Goal: Task Accomplishment & Management: Manage account settings

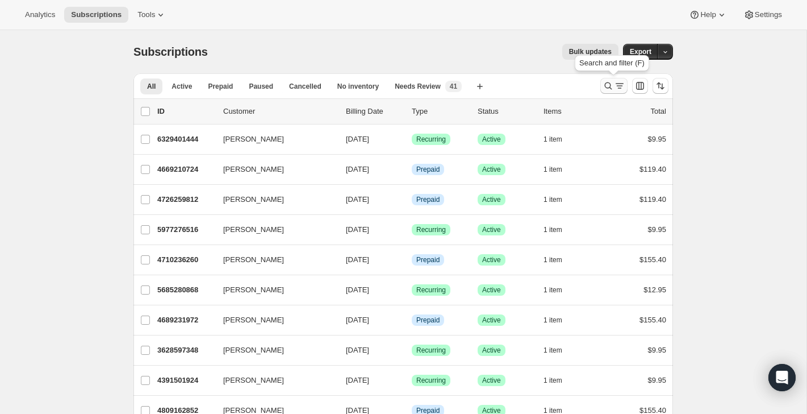
click at [615, 78] on button "Search and filter results" at bounding box center [613, 86] width 27 height 16
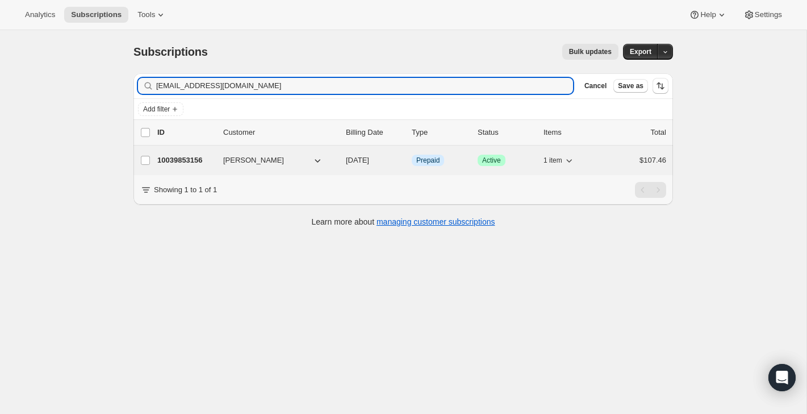
type input "darlenewhite123@gmail.com"
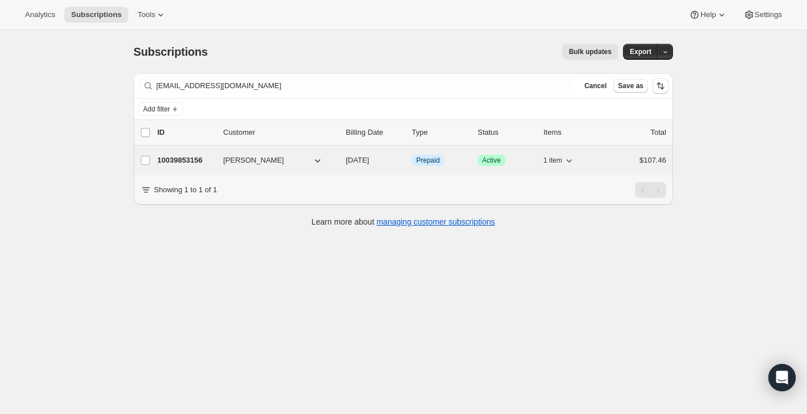
click at [614, 162] on div "$107.46" at bounding box center [638, 160] width 57 height 11
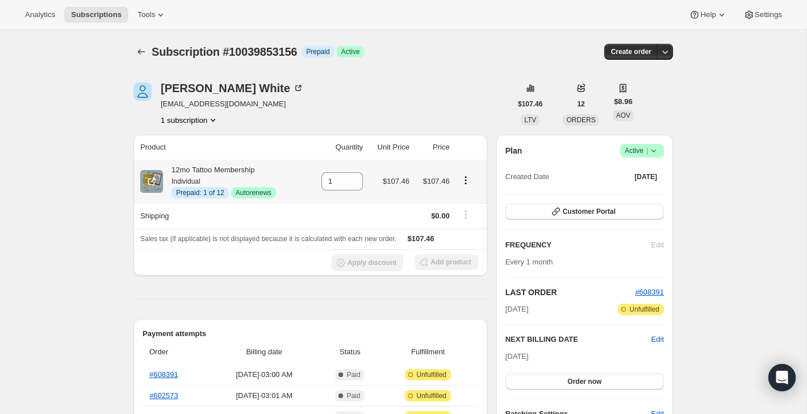
click at [466, 176] on icon "Product actions" at bounding box center [465, 179] width 11 height 11
click at [468, 206] on span "Disable Autorenew" at bounding box center [464, 202] width 61 height 9
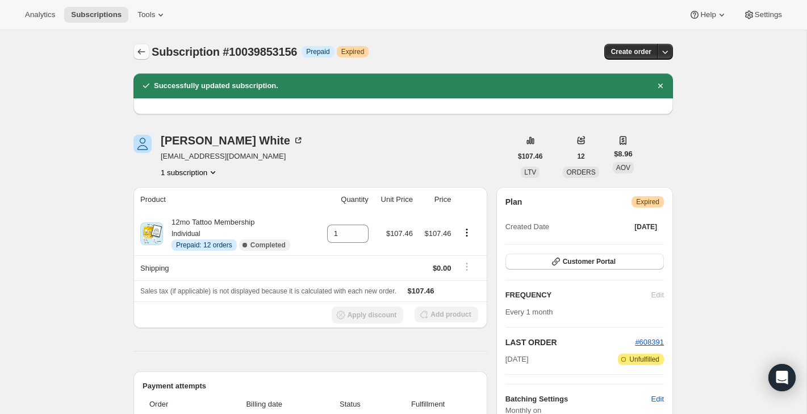
click at [143, 51] on icon "Subscriptions" at bounding box center [141, 51] width 11 height 11
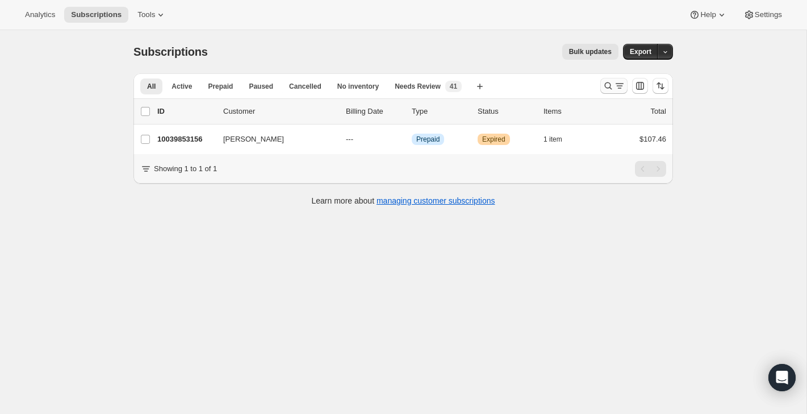
click at [616, 85] on icon "Search and filter results" at bounding box center [619, 85] width 11 height 11
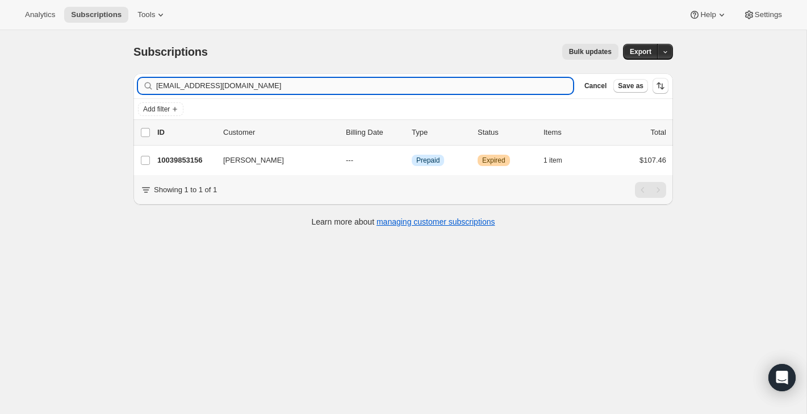
click at [467, 87] on input "darlenewhite123@gmail.com" at bounding box center [364, 86] width 417 height 16
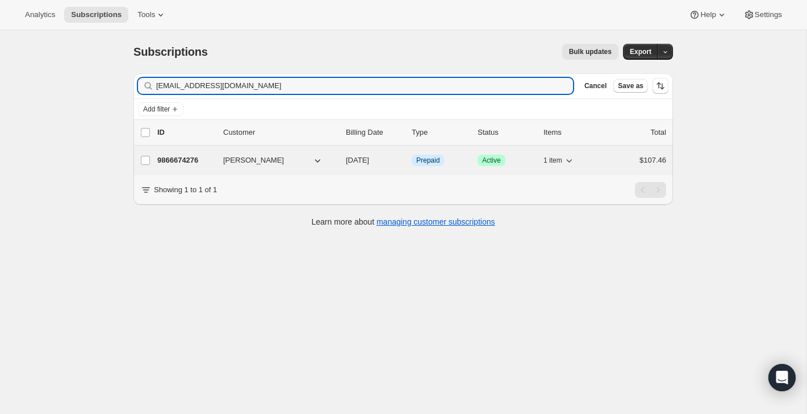
type input "rford4413@yahoo.com"
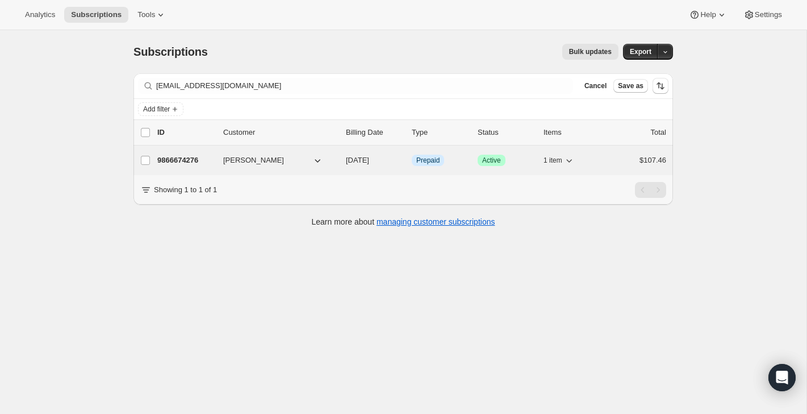
click at [625, 153] on div "9866674276 Rebecca A. Ford 09/15/2025 Info Prepaid Success Active 1 item $107.46" at bounding box center [411, 160] width 509 height 16
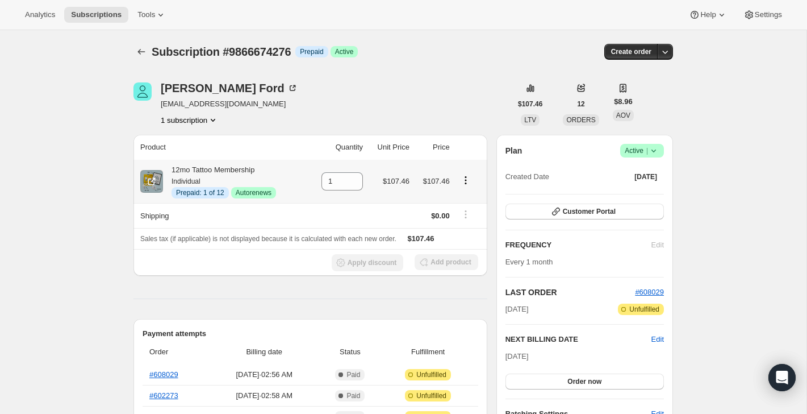
click at [467, 179] on icon "Product actions" at bounding box center [465, 179] width 11 height 11
click at [469, 198] on span "Disable Autorenew" at bounding box center [464, 202] width 61 height 9
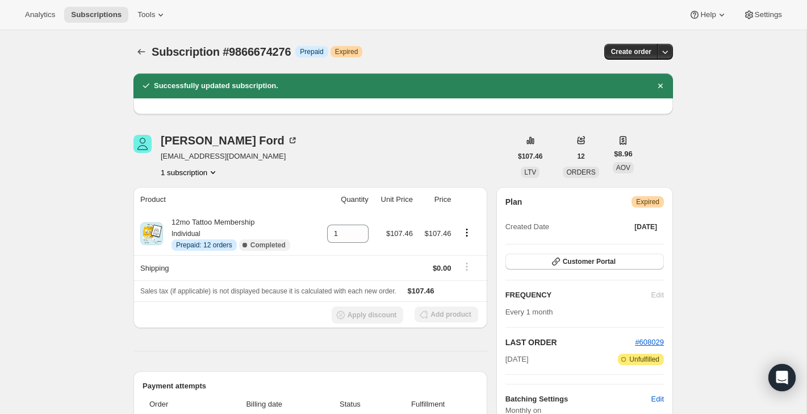
click at [140, 63] on div "Subscription #9866674276. This page is ready Subscription #9866674276 Info Prep…" at bounding box center [403, 51] width 540 height 43
click at [141, 53] on icon "Subscriptions" at bounding box center [141, 51] width 11 height 11
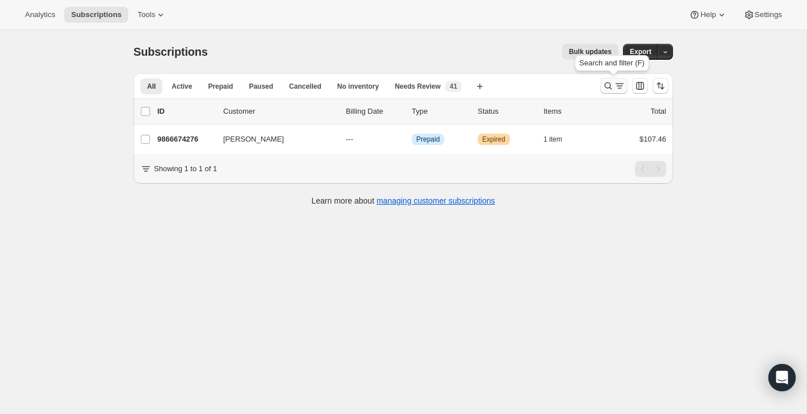
click at [609, 85] on icon "Search and filter results" at bounding box center [608, 85] width 11 height 11
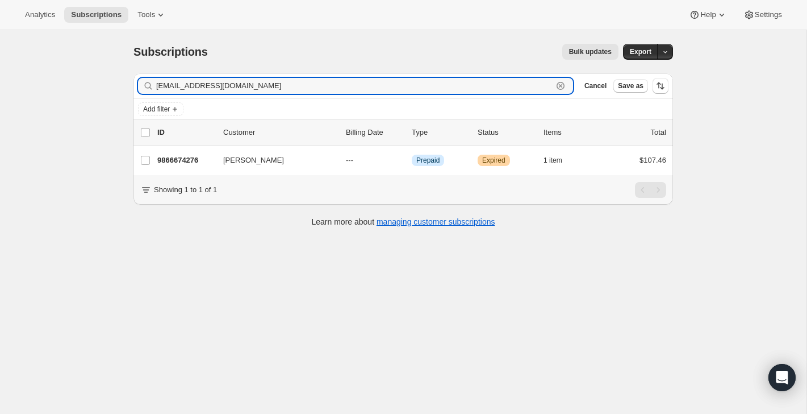
click at [562, 87] on icon "button" at bounding box center [560, 85] width 11 height 11
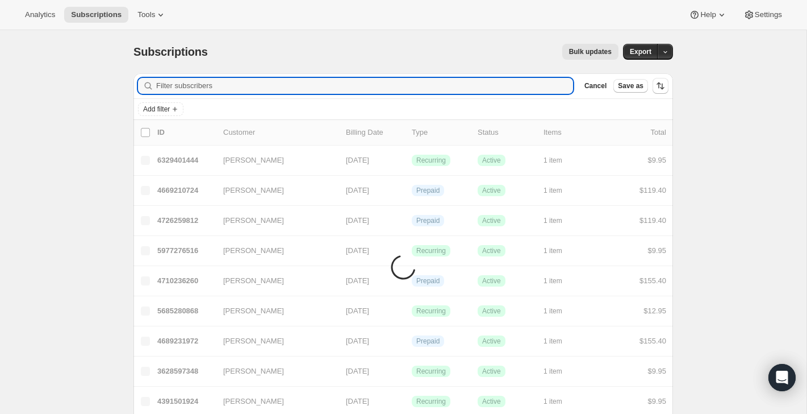
paste input "katyroberson@icloud.com"
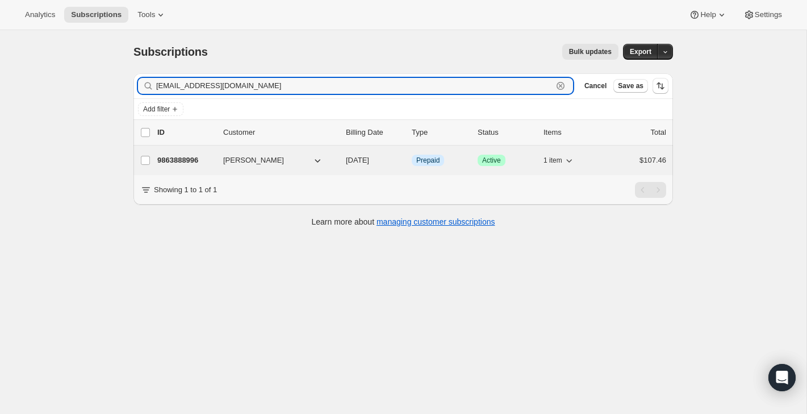
type input "katyroberson@icloud.com"
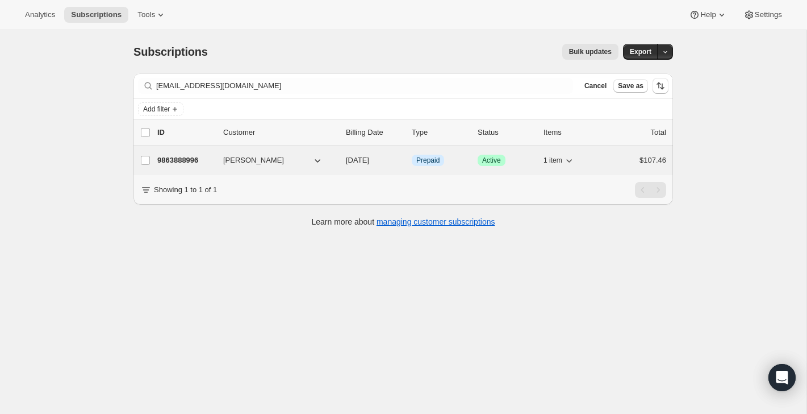
click at [626, 163] on div "$107.46" at bounding box center [638, 160] width 57 height 11
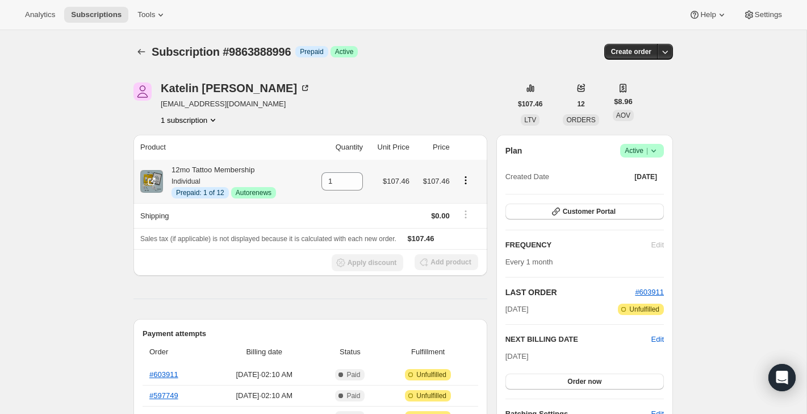
click at [464, 181] on icon "Product actions" at bounding box center [465, 179] width 11 height 11
click at [468, 199] on span "Disable Autorenew" at bounding box center [464, 202] width 61 height 9
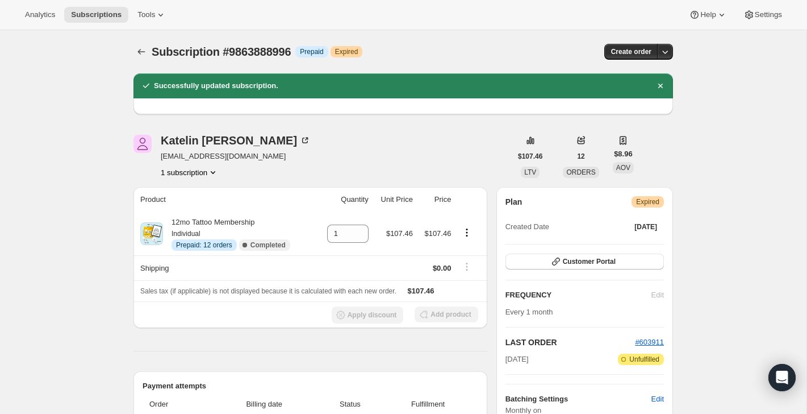
click at [140, 41] on div "Subscription #9863888996. This page is ready Subscription #9863888996 Info Prep…" at bounding box center [403, 51] width 540 height 43
click at [140, 54] on icon "Subscriptions" at bounding box center [141, 52] width 7 height 6
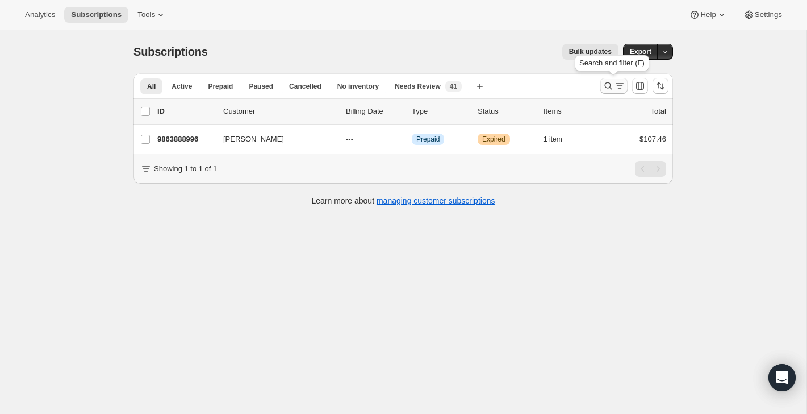
click at [610, 83] on icon "Search and filter results" at bounding box center [608, 85] width 11 height 11
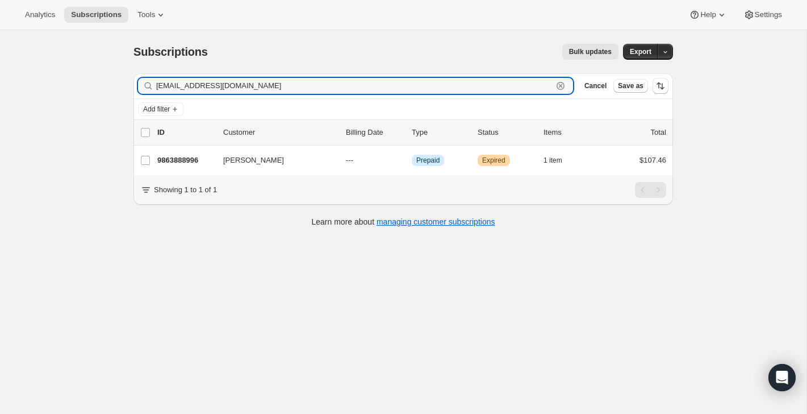
click at [558, 85] on icon "button" at bounding box center [560, 85] width 11 height 11
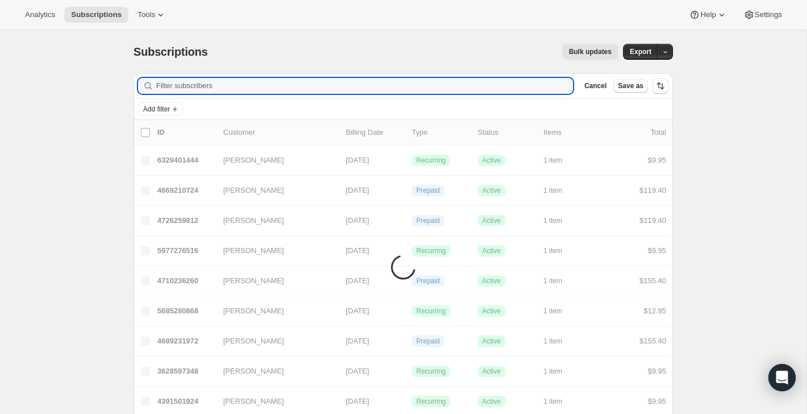
paste input "clovislawlesswv@gmail.com"
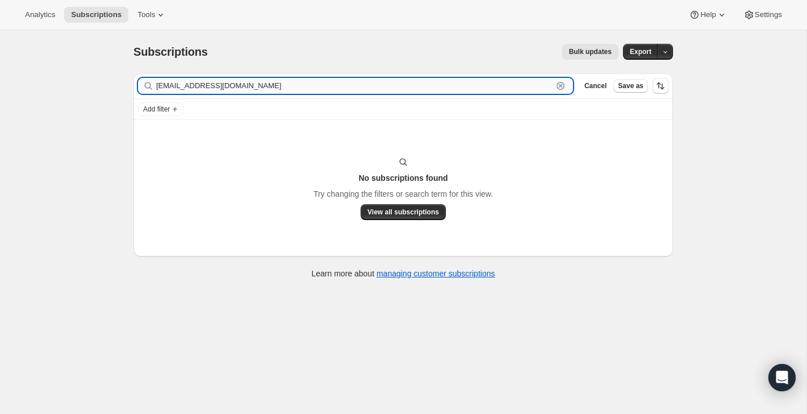
click at [223, 78] on input "clovislawlesswv@gmail.com" at bounding box center [354, 86] width 397 height 16
paste input "Clovis Lawless"
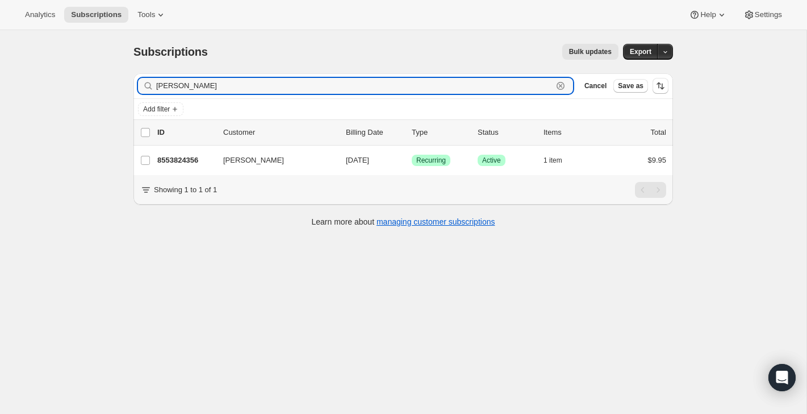
type input "Clovis Lawless"
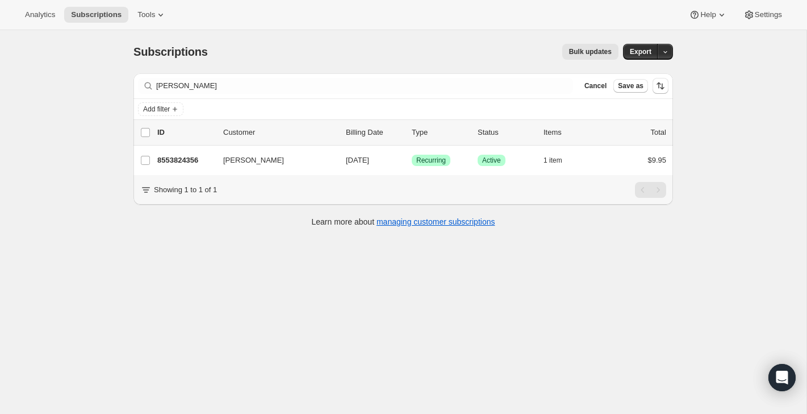
click at [221, 76] on div "Filter subscribers Clovis Lawless Clear Cancel Save as" at bounding box center [403, 85] width 540 height 25
click at [222, 78] on div "Filter subscribers Clovis Lawless Clear Cancel Save as" at bounding box center [403, 85] width 540 height 25
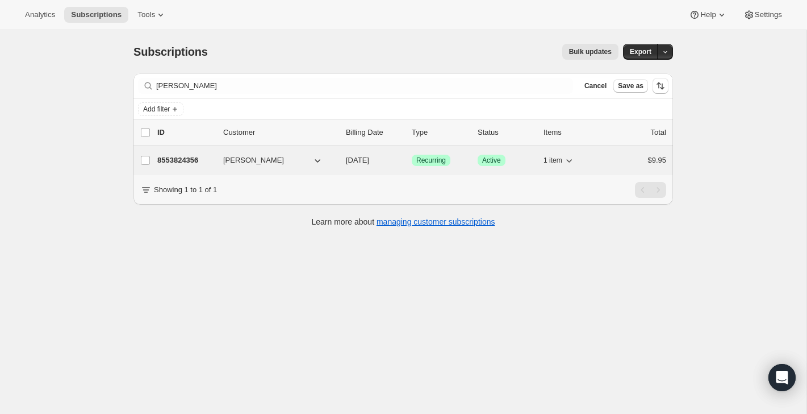
click at [629, 162] on div "$9.95" at bounding box center [638, 160] width 57 height 11
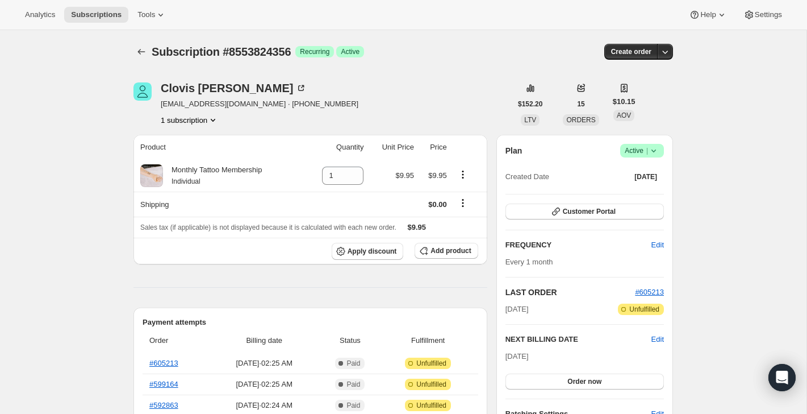
click at [652, 154] on icon at bounding box center [653, 150] width 11 height 11
click at [640, 191] on span "Cancel subscription" at bounding box center [639, 192] width 64 height 9
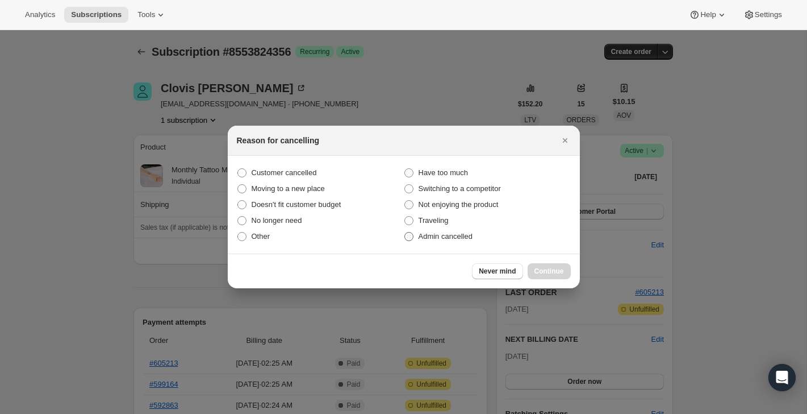
click at [505, 233] on label "Admin cancelled" at bounding box center [487, 236] width 167 height 16
click at [405, 232] on input "Admin cancelled" at bounding box center [404, 232] width 1 height 1
radio input "true"
click at [556, 276] on button "Continue" at bounding box center [549, 271] width 43 height 16
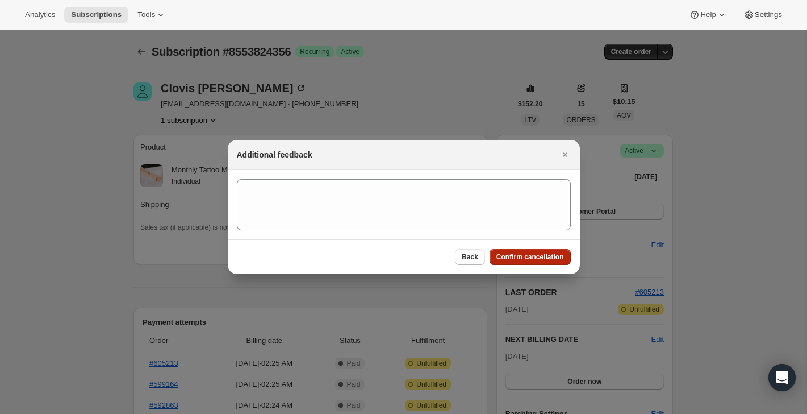
click at [557, 256] on span "Confirm cancellation" at bounding box center [530, 256] width 68 height 9
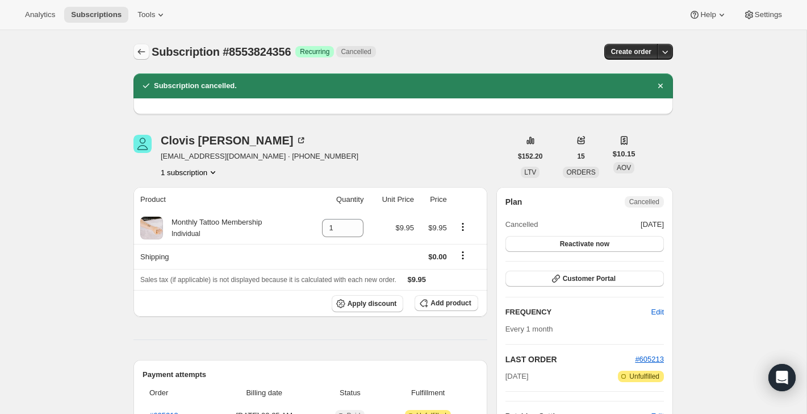
click at [139, 51] on icon "Subscriptions" at bounding box center [141, 52] width 7 height 6
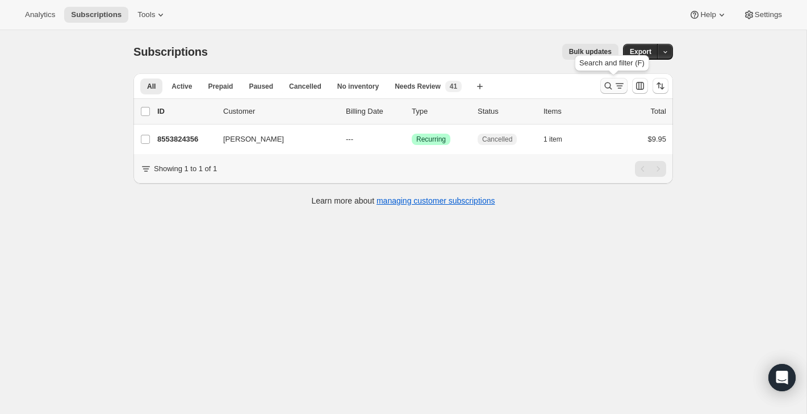
click at [618, 88] on icon "Search and filter results" at bounding box center [619, 85] width 11 height 11
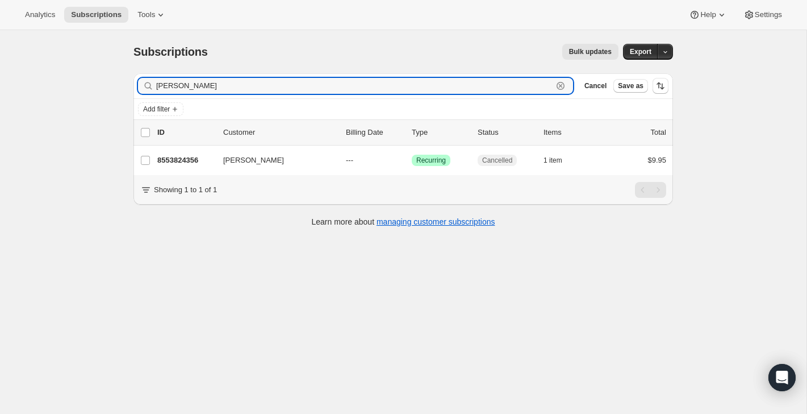
click at [558, 86] on icon "button" at bounding box center [560, 85] width 11 height 11
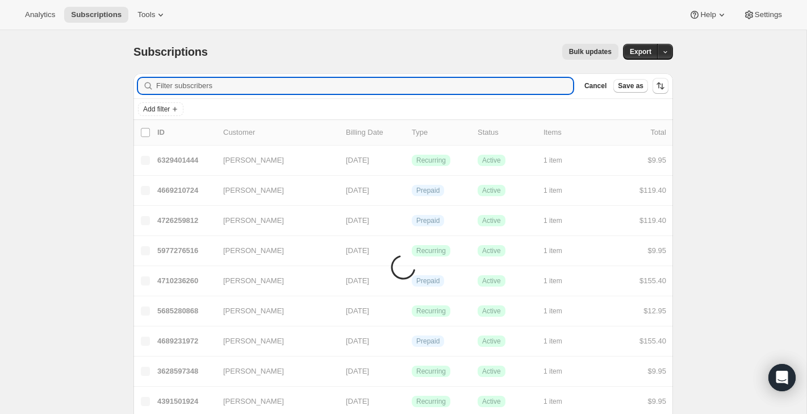
paste input "kyyankee84@gmail.com"
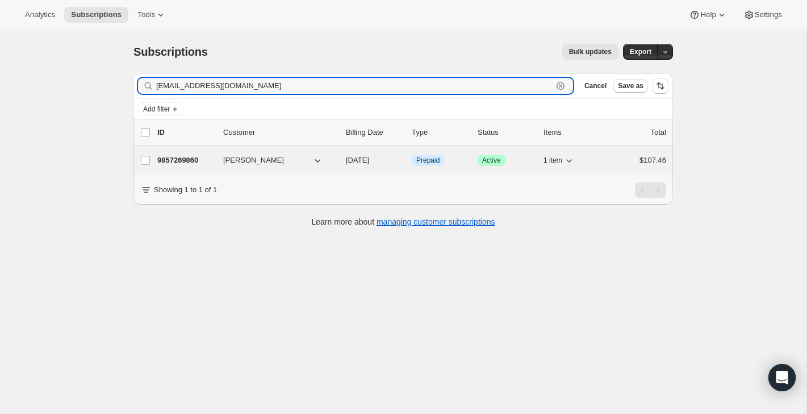
type input "kyyankee84@gmail.com"
click at [597, 156] on div "1 item" at bounding box center [572, 160] width 57 height 16
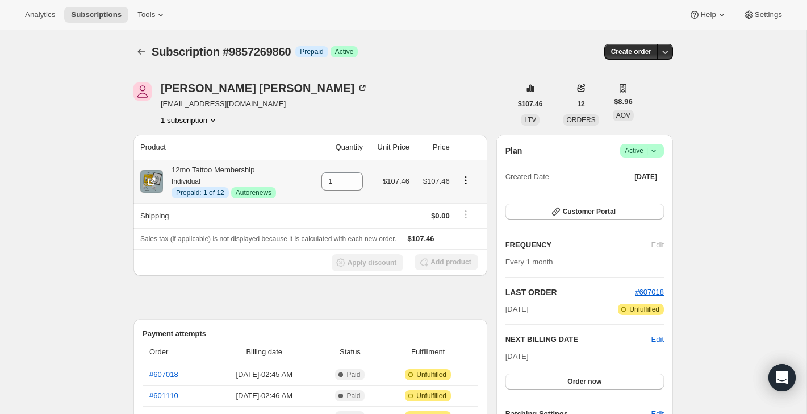
click at [464, 181] on icon "Product actions" at bounding box center [465, 179] width 11 height 11
click at [464, 194] on button "Disable Autorenew" at bounding box center [465, 202] width 68 height 18
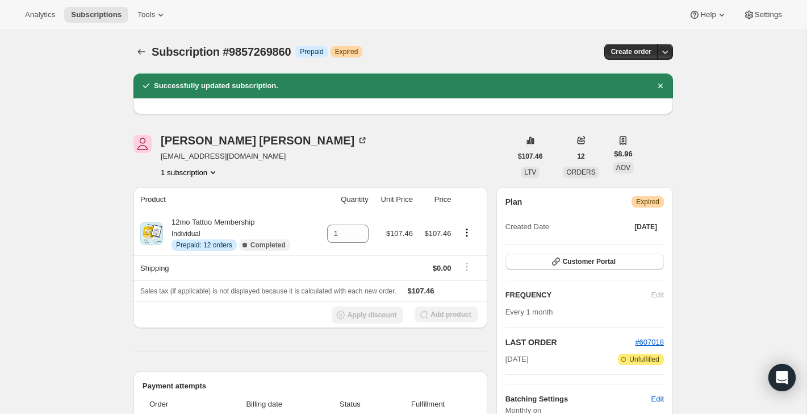
click at [152, 47] on span "Subscription #9857269860" at bounding box center [221, 51] width 139 height 12
click at [136, 55] on icon "Subscriptions" at bounding box center [141, 51] width 11 height 11
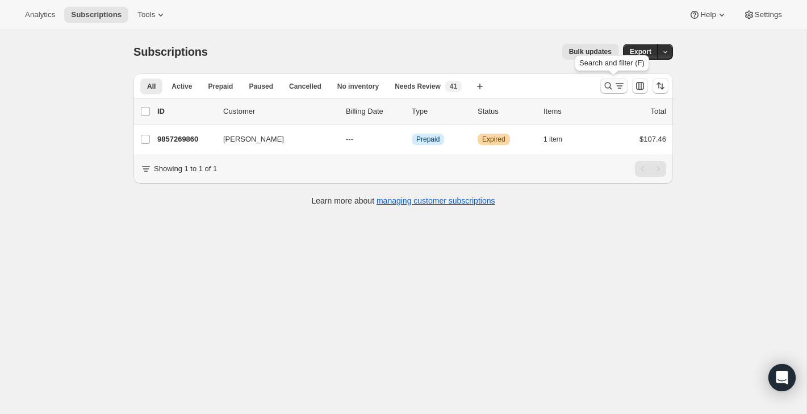
click at [615, 78] on button "Search and filter results" at bounding box center [613, 86] width 27 height 16
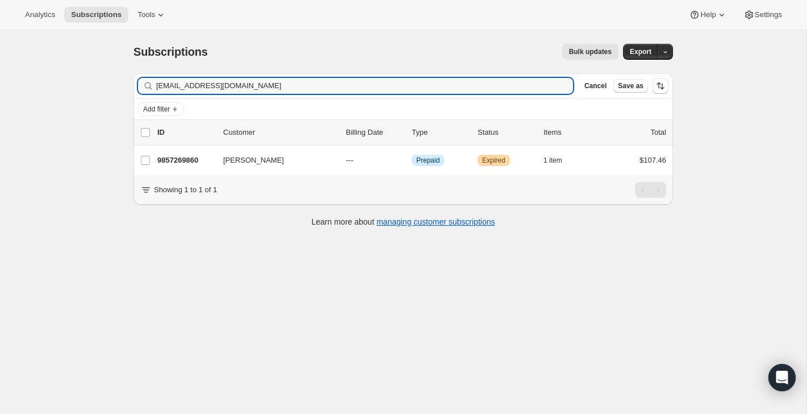
click at [475, 95] on div "Filter subscribers kyyankee84@gmail.com Clear Cancel Save as" at bounding box center [403, 85] width 540 height 25
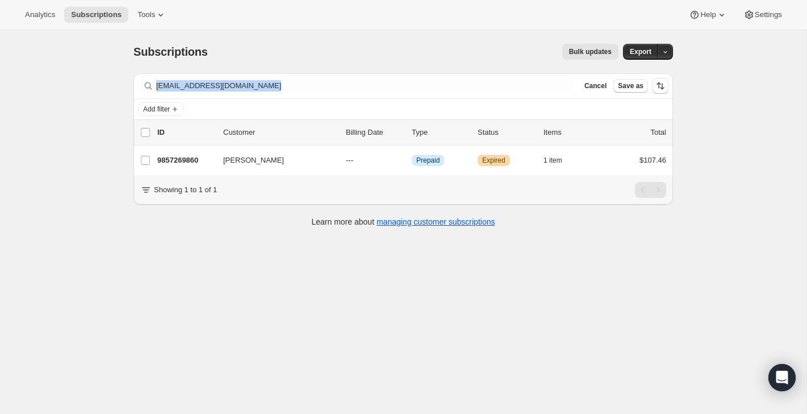
click at [475, 95] on div "Filter subscribers kyyankee84@gmail.com Clear Cancel Save as" at bounding box center [403, 85] width 540 height 25
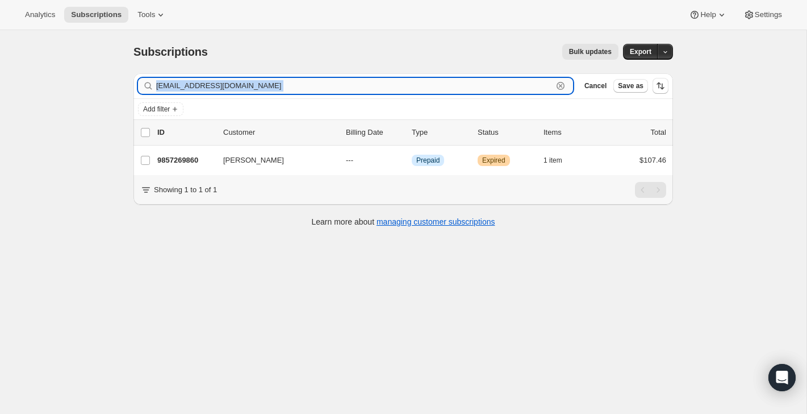
click at [485, 87] on input "kyyankee84@gmail.com" at bounding box center [354, 86] width 397 height 16
click at [475, 87] on input "kyyankee84@gmail.com" at bounding box center [354, 86] width 397 height 16
paste input "dabrodzik@yahoo"
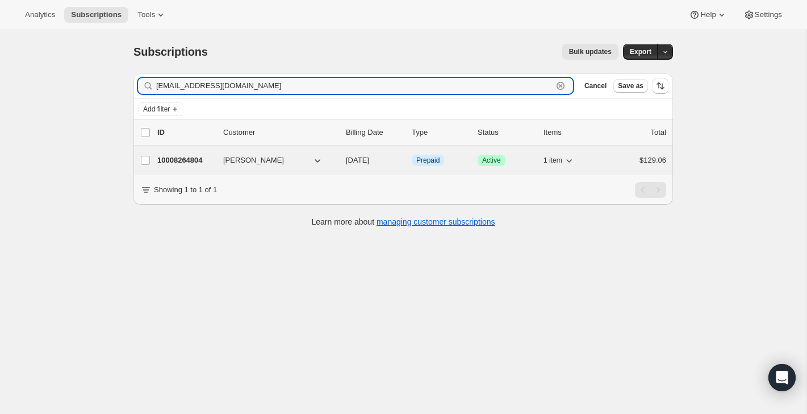
type input "dabrodzik@yahoo.com"
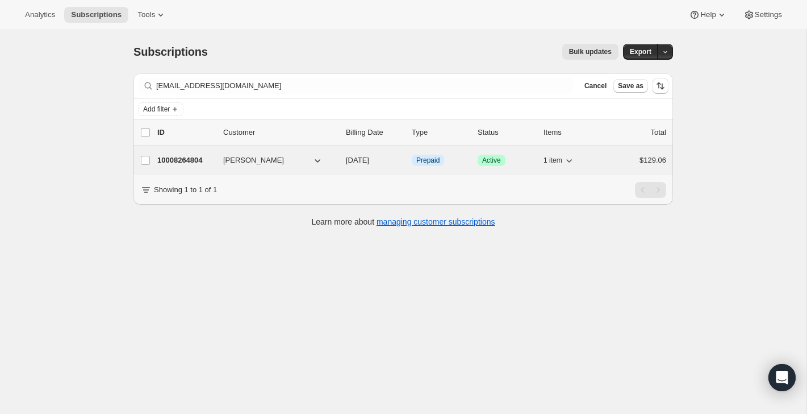
click at [627, 160] on div "$129.06" at bounding box center [638, 160] width 57 height 11
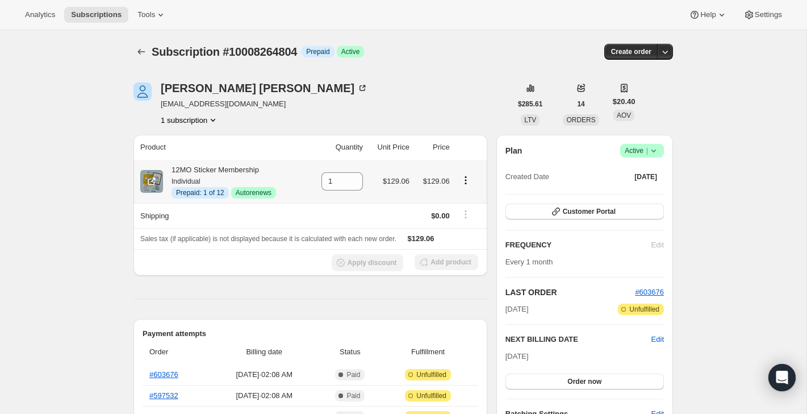
click at [468, 182] on icon "Product actions" at bounding box center [465, 179] width 11 height 11
click at [470, 198] on span "Disable Autorenew" at bounding box center [464, 202] width 61 height 9
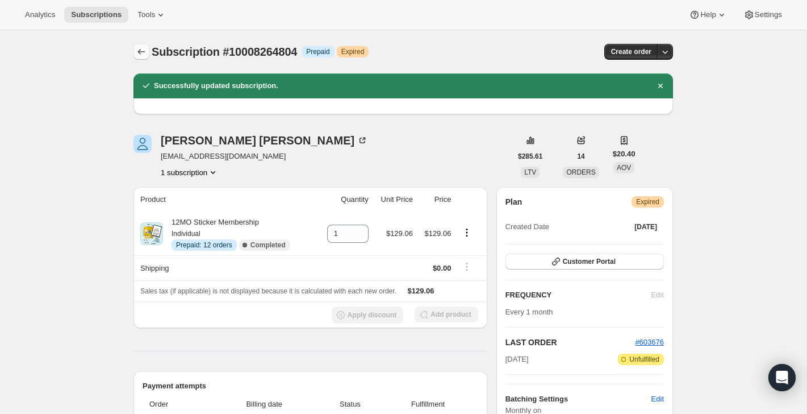
click at [140, 50] on icon "Subscriptions" at bounding box center [141, 51] width 11 height 11
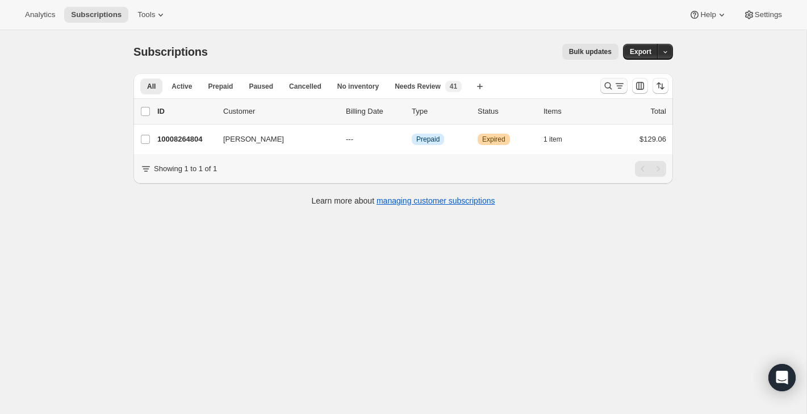
click at [611, 81] on icon "Search and filter results" at bounding box center [608, 85] width 11 height 11
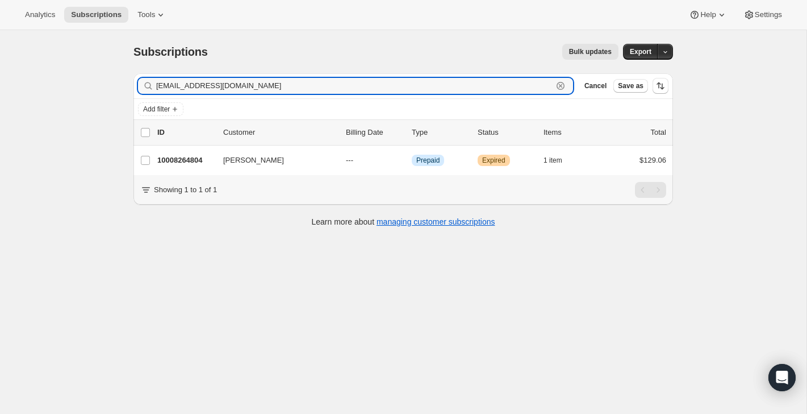
click at [561, 86] on icon "button" at bounding box center [561, 86] width 4 height 4
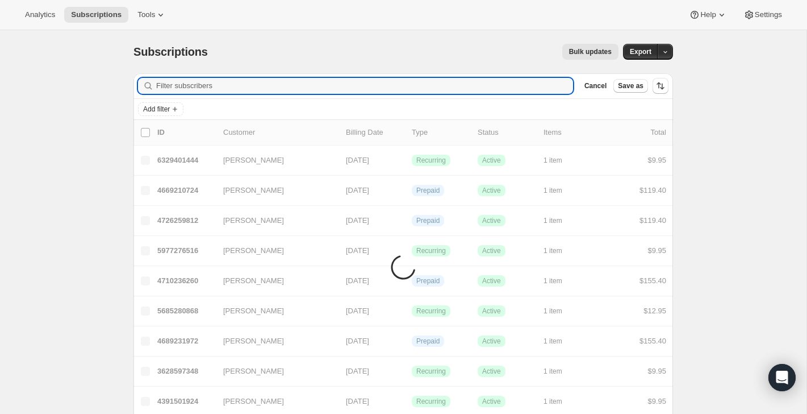
paste input "sabrinastan5@gmail.com"
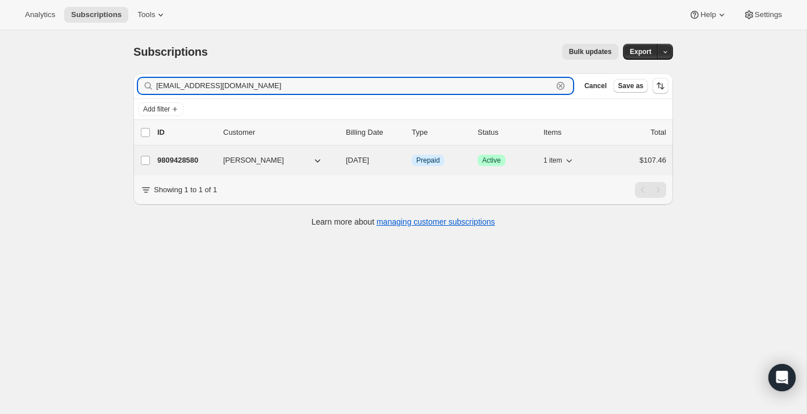
type input "sabrinastan5@gmail.com"
click at [594, 159] on div "1 item" at bounding box center [572, 160] width 57 height 16
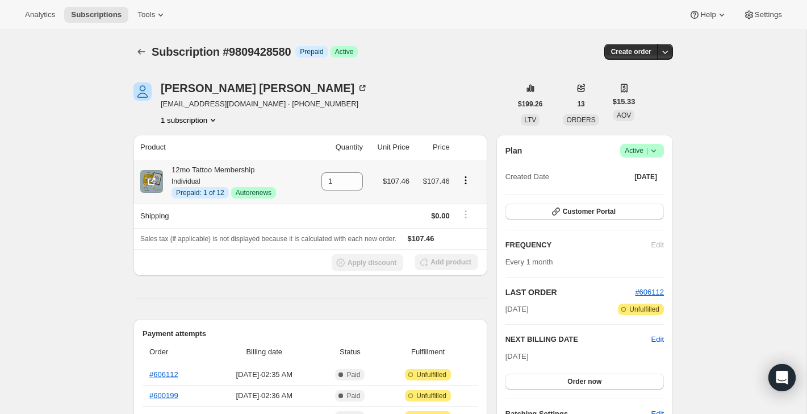
click at [467, 179] on icon "Product actions" at bounding box center [465, 179] width 11 height 11
click at [465, 203] on span "Disable Autorenew" at bounding box center [464, 202] width 61 height 9
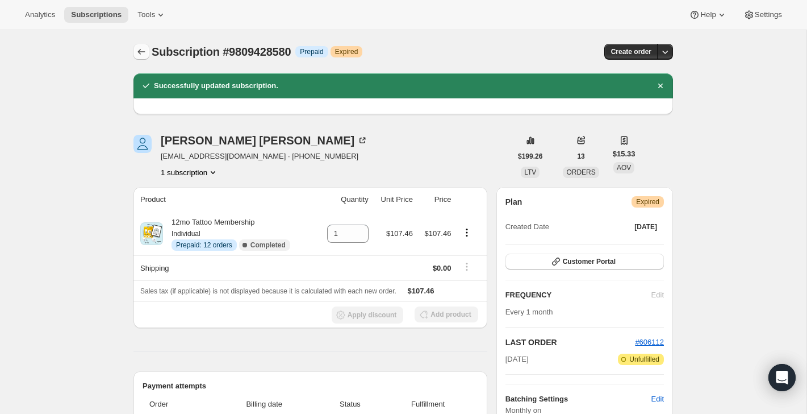
click at [138, 52] on icon "Subscriptions" at bounding box center [141, 51] width 11 height 11
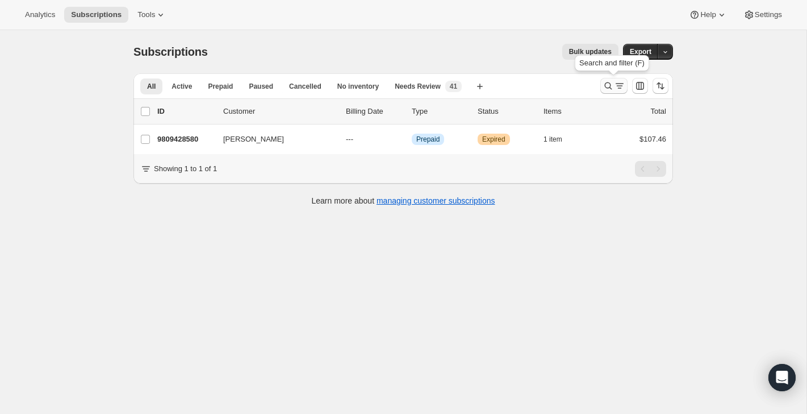
click at [614, 86] on icon "Search and filter results" at bounding box center [619, 85] width 11 height 11
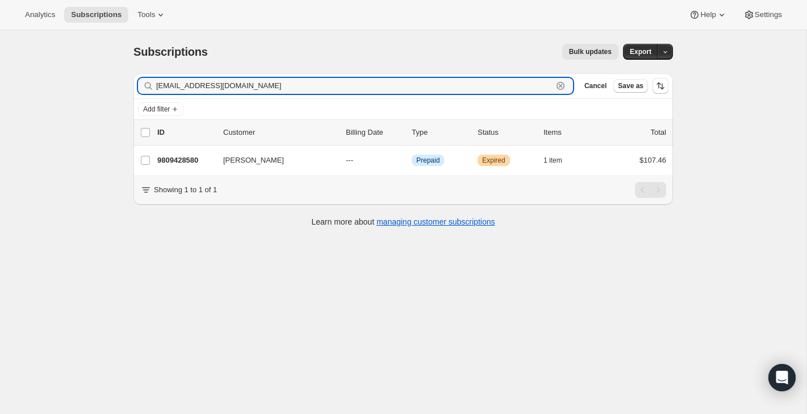
click at [555, 89] on icon "button" at bounding box center [560, 85] width 11 height 11
click at [553, 89] on input "sabrinastan5@gmail.com" at bounding box center [354, 86] width 397 height 16
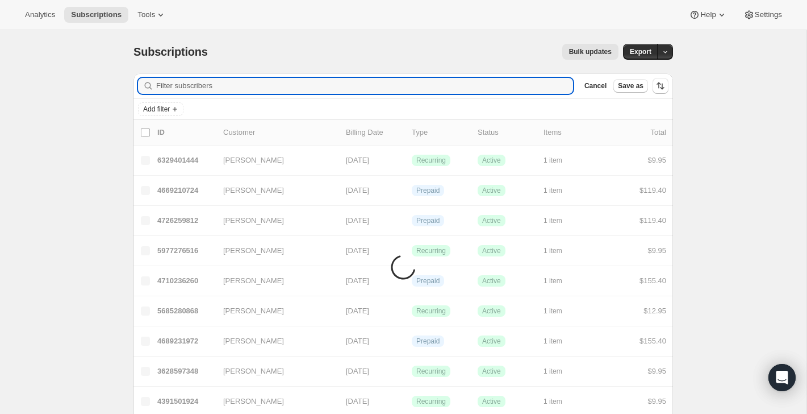
click at [555, 89] on input "Filter subscribers" at bounding box center [364, 86] width 417 height 16
paste input "[EMAIL_ADDRESS][DOMAIN_NAME]"
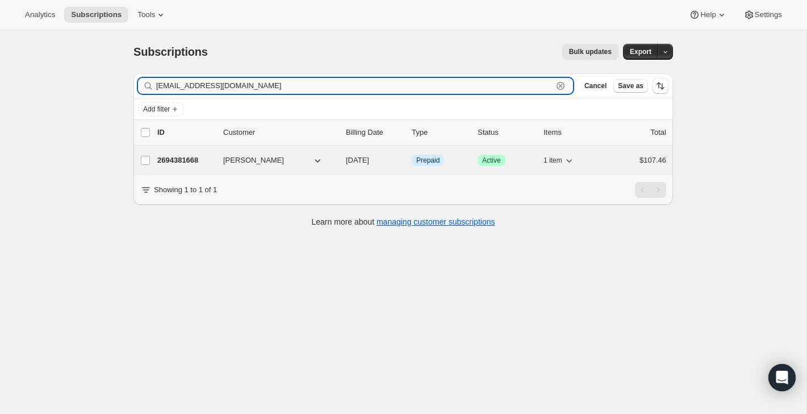
type input "[EMAIL_ADDRESS][DOMAIN_NAME]"
click at [624, 153] on div "2694381668 Deborah Jenter 09/15/2025 Info Prepaid Success Active 1 item $107.46" at bounding box center [411, 160] width 509 height 16
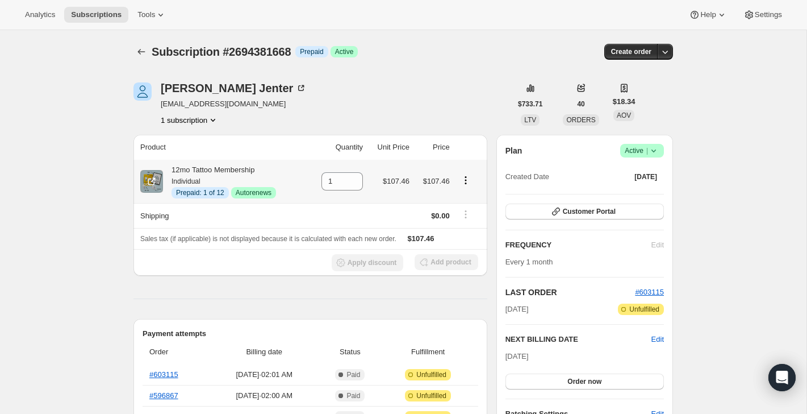
click at [465, 183] on icon "Product actions" at bounding box center [466, 183] width 2 height 2
click at [467, 234] on button "Swap variant" at bounding box center [465, 240] width 68 height 18
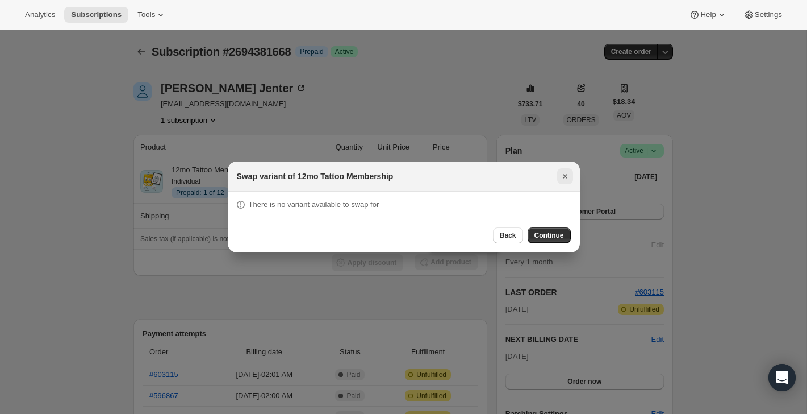
click at [568, 177] on icon "Close" at bounding box center [565, 175] width 11 height 11
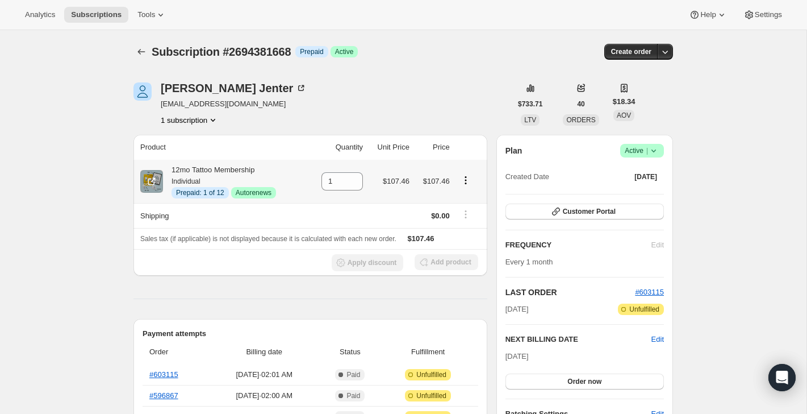
click at [466, 178] on icon "Product actions" at bounding box center [465, 179] width 11 height 11
click at [444, 108] on div "Deborah Jenter 4dj@sbcglobal.net 1 subscription" at bounding box center [322, 103] width 378 height 43
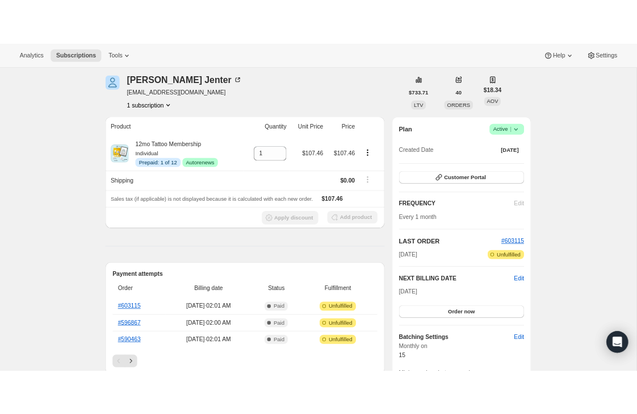
scroll to position [45, 0]
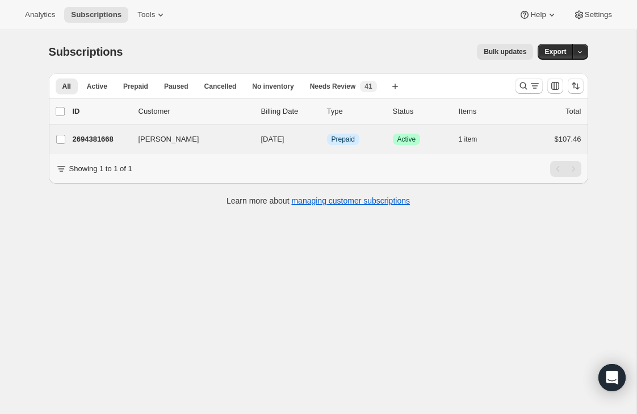
click at [525, 128] on div "[PERSON_NAME] 2694381668 [PERSON_NAME] [DATE] Info Prepaid Success Active 1 ite…" at bounding box center [319, 139] width 540 height 30
click at [525, 135] on div "$107.46" at bounding box center [553, 138] width 57 height 11
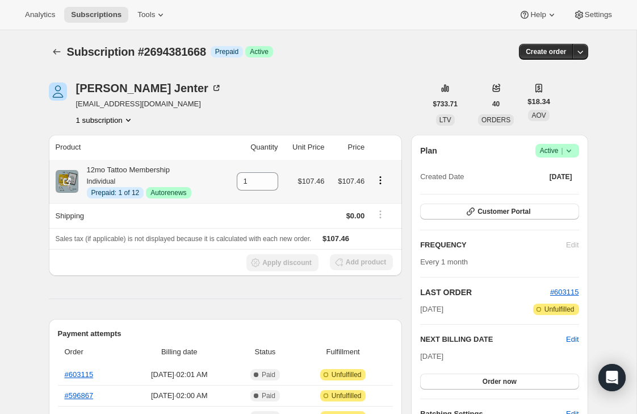
click at [382, 176] on icon "Product actions" at bounding box center [380, 179] width 11 height 11
click at [385, 208] on button "Disable Autorenew" at bounding box center [379, 202] width 68 height 18
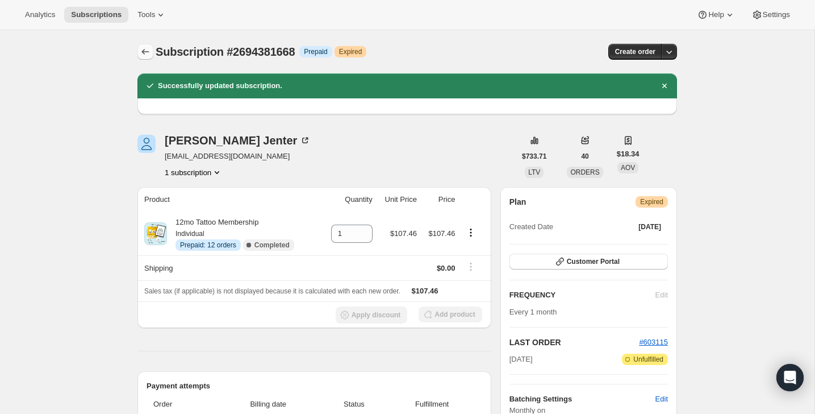
click at [144, 52] on icon "Subscriptions" at bounding box center [145, 51] width 11 height 11
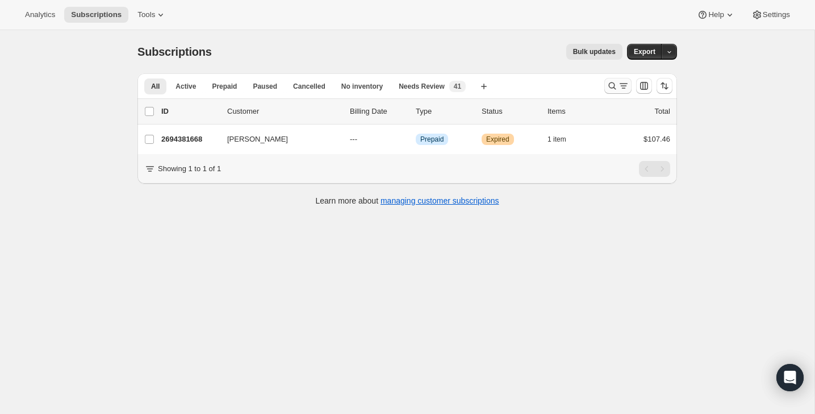
click at [631, 86] on button "Search and filter results" at bounding box center [617, 86] width 27 height 16
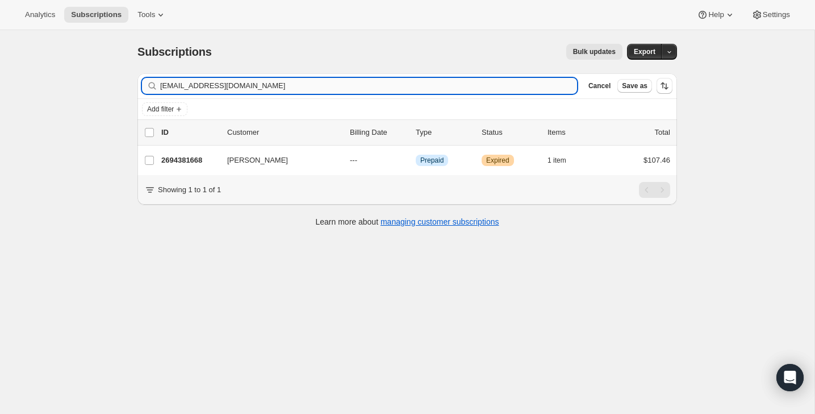
click at [543, 89] on input "[EMAIL_ADDRESS][DOMAIN_NAME]" at bounding box center [368, 86] width 417 height 16
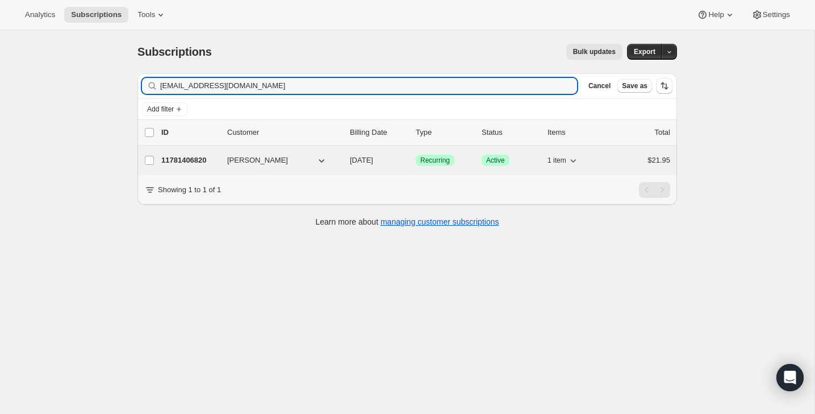
type input "[EMAIL_ADDRESS][DOMAIN_NAME]"
click at [608, 157] on div "11781406820 [PERSON_NAME] [DATE] Success Recurring Success Active 1 item $21.95" at bounding box center [415, 160] width 509 height 16
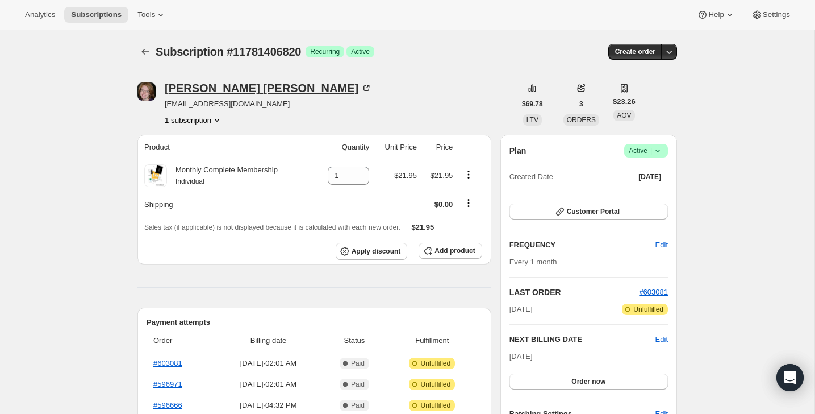
click at [366, 87] on icon at bounding box center [367, 86] width 3 height 3
click at [637, 153] on span "Active |" at bounding box center [646, 150] width 35 height 11
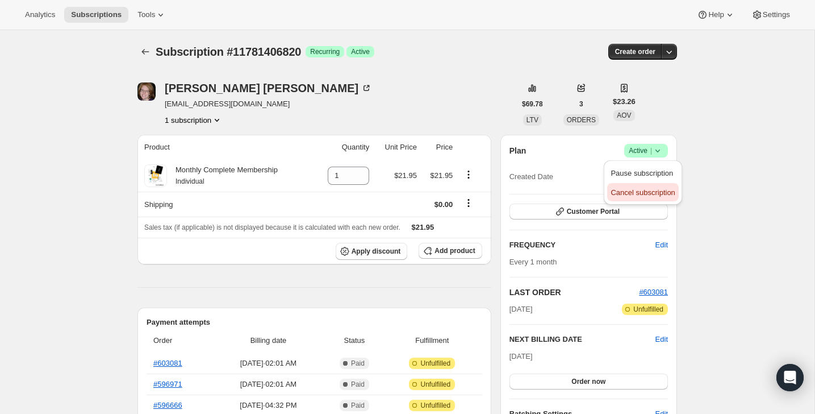
click at [637, 188] on span "Cancel subscription" at bounding box center [643, 192] width 64 height 9
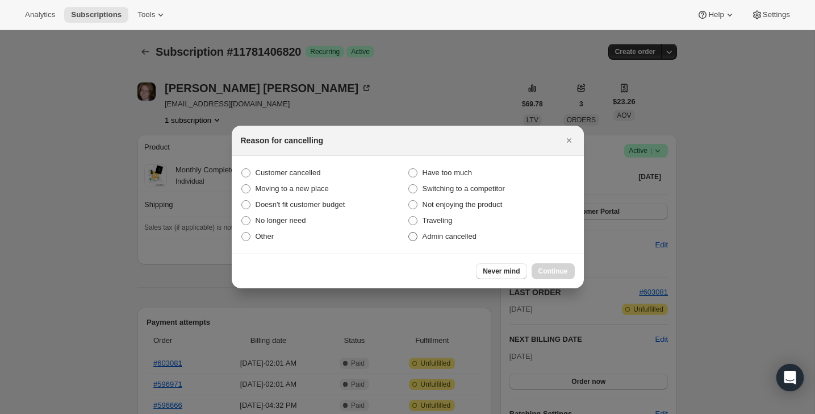
click at [520, 237] on label "Admin cancelled" at bounding box center [491, 236] width 167 height 16
click at [409, 232] on input "Admin cancelled" at bounding box center [408, 232] width 1 height 1
radio input "true"
click at [548, 266] on button "Continue" at bounding box center [553, 271] width 43 height 16
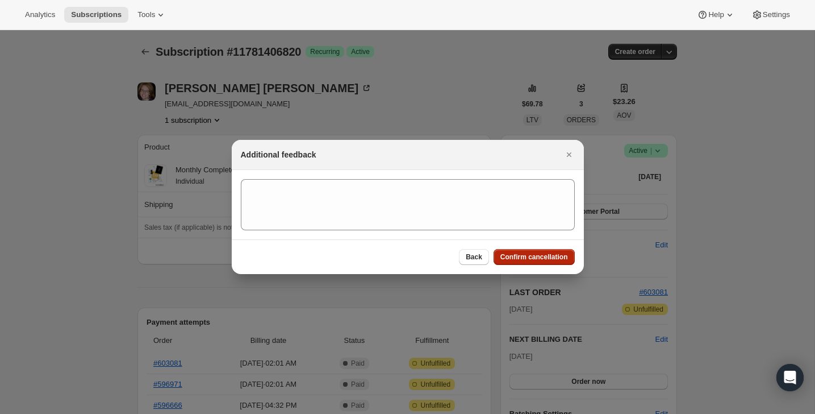
click at [548, 256] on span "Confirm cancellation" at bounding box center [534, 256] width 68 height 9
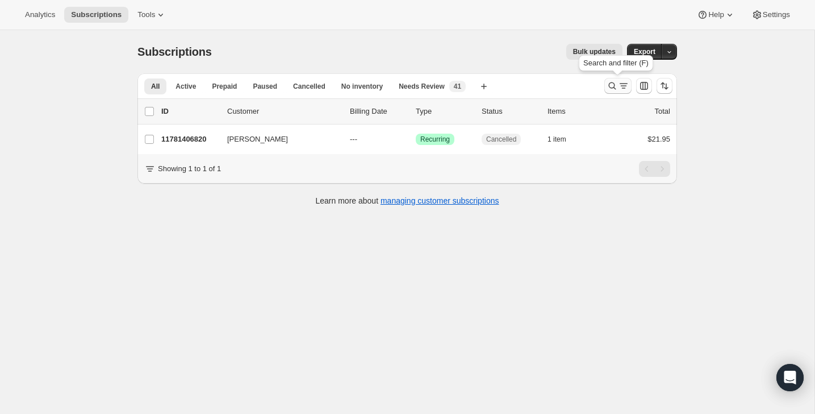
click at [622, 91] on button "Search and filter results" at bounding box center [617, 86] width 27 height 16
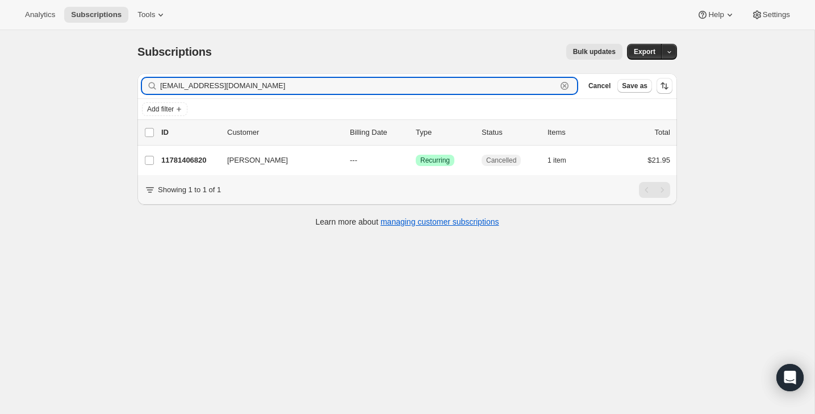
click at [560, 82] on icon "button" at bounding box center [564, 85] width 11 height 11
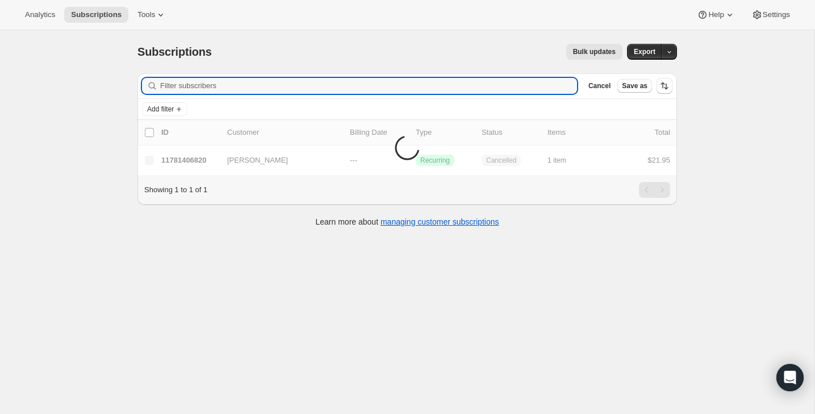
paste input "[EMAIL_ADDRESS][DOMAIN_NAME]"
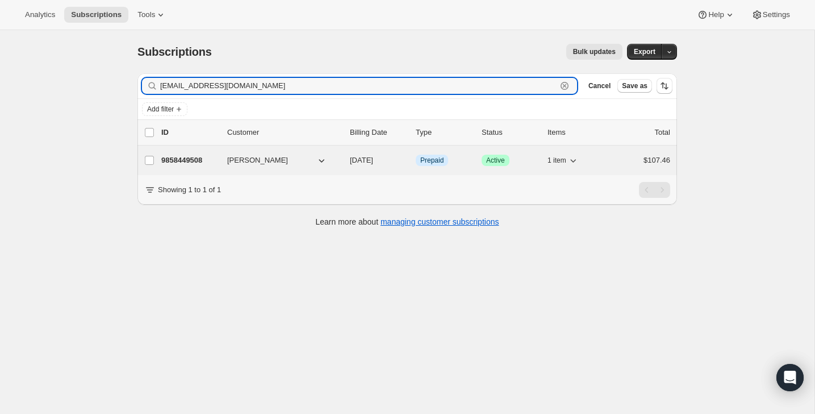
type input "[EMAIL_ADDRESS][DOMAIN_NAME]"
click at [622, 152] on div "9858449508 [PERSON_NAME] [DATE] Info Prepaid Success Active 1 item $107.46" at bounding box center [415, 160] width 509 height 16
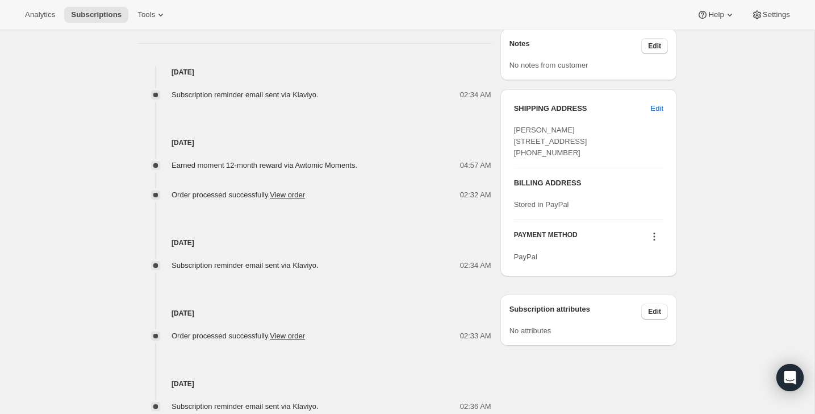
scroll to position [466, 0]
click at [637, 241] on icon at bounding box center [654, 235] width 11 height 11
click at [637, 270] on button "Send link to update card" at bounding box center [651, 279] width 86 height 18
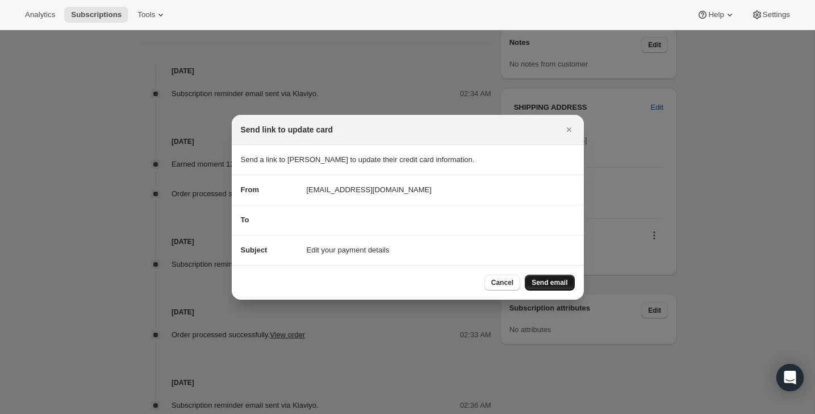
click at [557, 283] on span "Send email" at bounding box center [550, 282] width 36 height 9
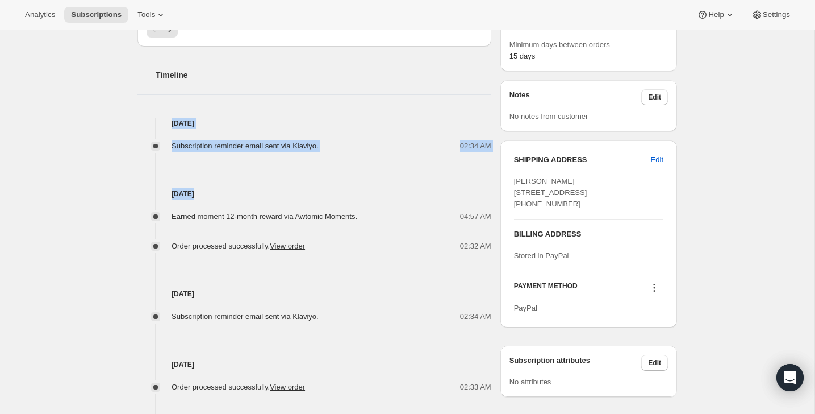
drag, startPoint x: 164, startPoint y: 112, endPoint x: 180, endPoint y: 330, distance: 218.2
click at [180, 330] on div "Timeline [DATE] Subscription reminder email sent via Klaviyo. 02:34 AM [DATE] E…" at bounding box center [314, 273] width 354 height 452
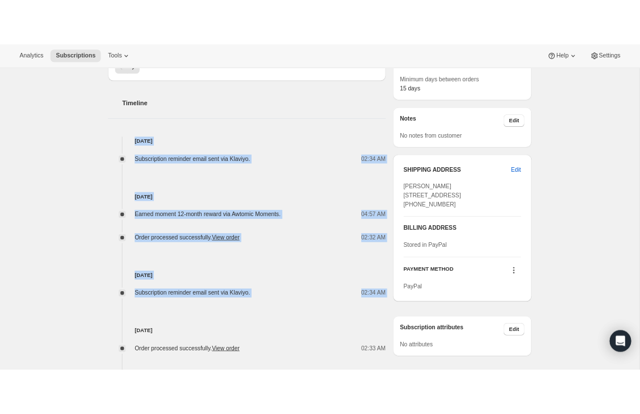
scroll to position [0, 0]
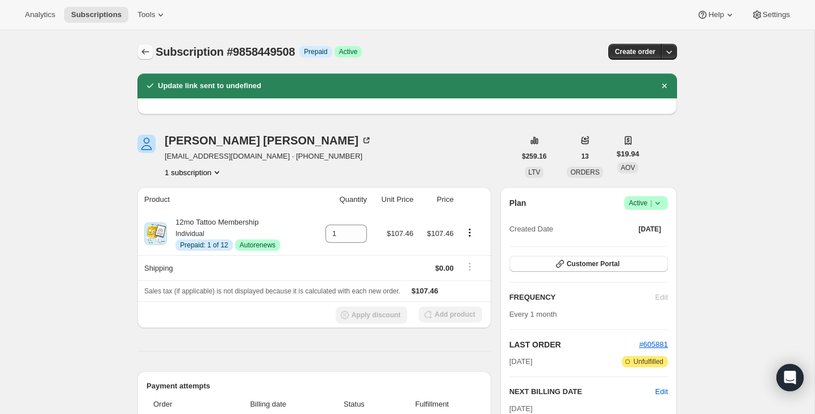
click at [148, 49] on icon "Subscriptions" at bounding box center [145, 51] width 11 height 11
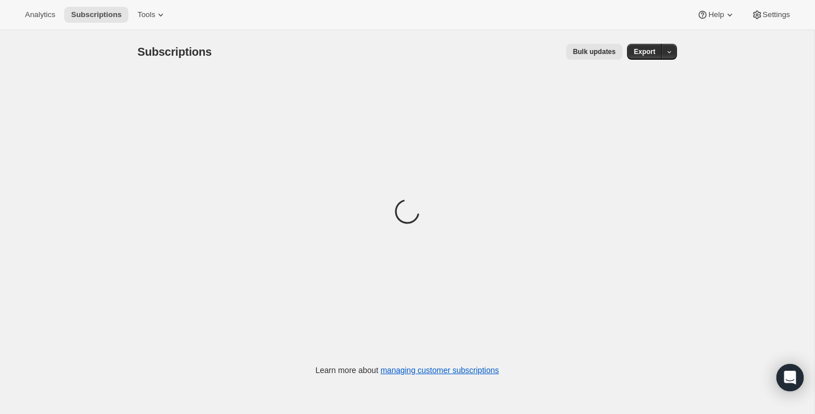
click at [637, 17] on div "Analytics Subscriptions Tools Help Settings" at bounding box center [407, 15] width 815 height 30
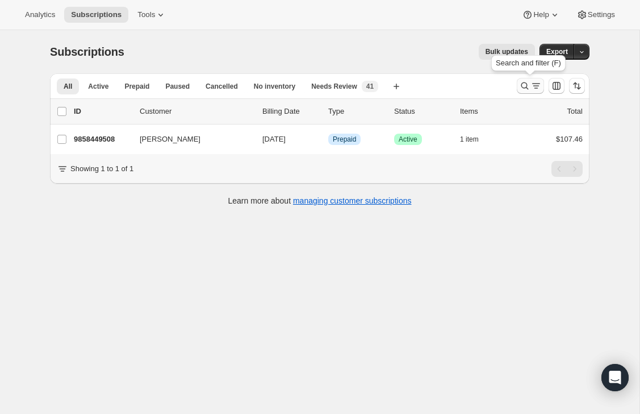
click at [523, 93] on button "Search and filter results" at bounding box center [530, 86] width 27 height 16
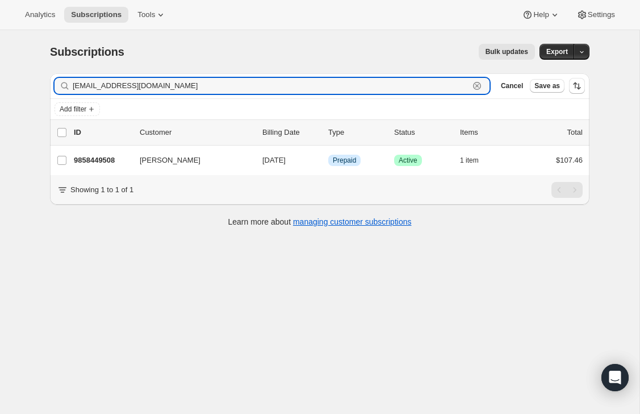
click at [480, 85] on icon "button" at bounding box center [477, 86] width 8 height 8
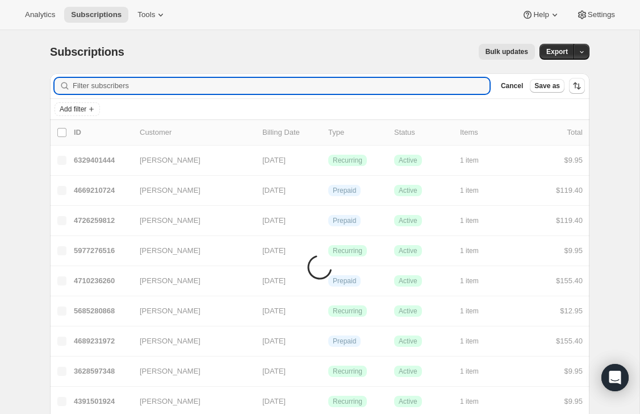
paste input "[EMAIL_ADDRESS][DOMAIN_NAME]"
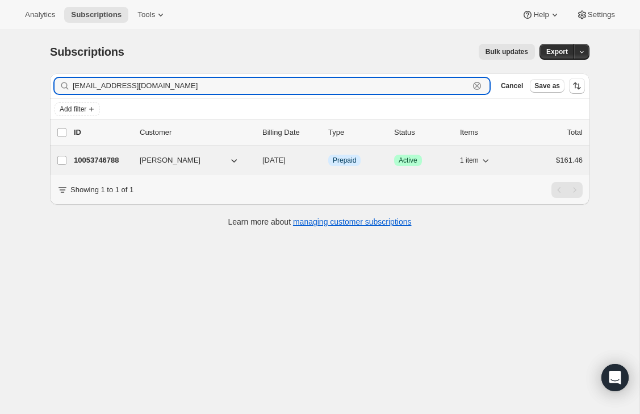
type input "[EMAIL_ADDRESS][DOMAIN_NAME]"
click at [532, 160] on div "$161.46" at bounding box center [554, 160] width 57 height 11
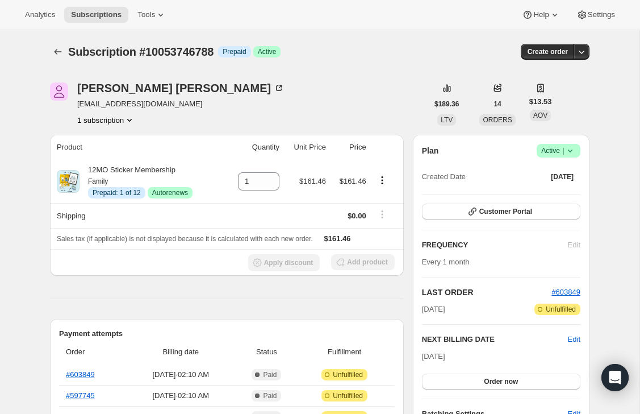
click at [560, 152] on span "Active |" at bounding box center [558, 150] width 35 height 11
click at [548, 195] on span "Cancel subscription" at bounding box center [555, 192] width 64 height 9
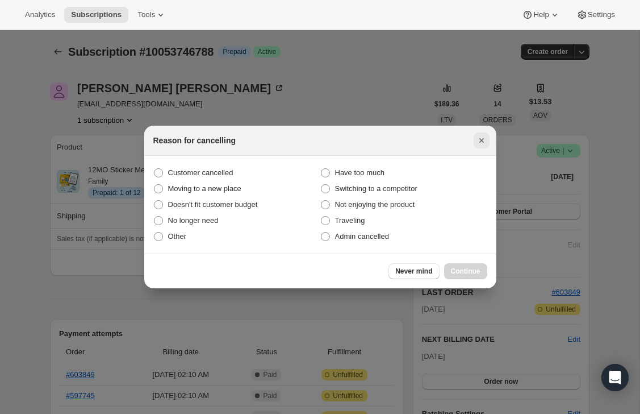
click at [482, 144] on icon "Close" at bounding box center [481, 140] width 11 height 11
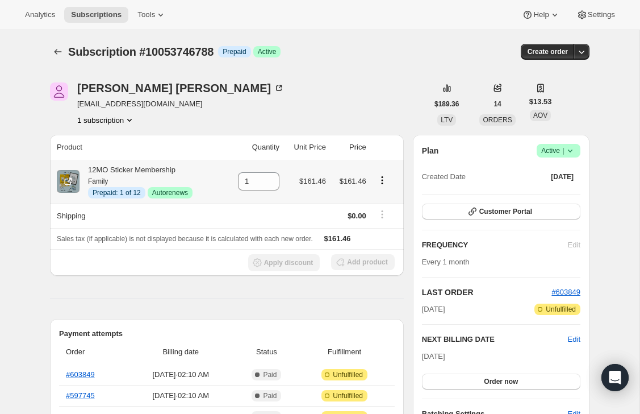
click at [379, 176] on icon "Product actions" at bounding box center [382, 179] width 11 height 11
click at [390, 199] on span "Disable Autorenew" at bounding box center [381, 202] width 61 height 9
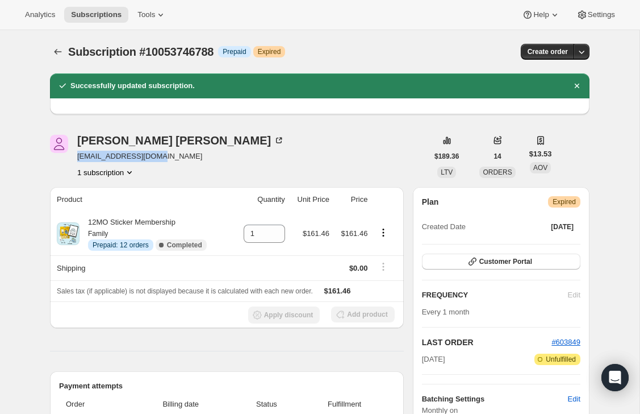
drag, startPoint x: 164, startPoint y: 157, endPoint x: 74, endPoint y: 156, distance: 89.2
click at [74, 156] on div "[PERSON_NAME] [EMAIL_ADDRESS][DOMAIN_NAME] 1 subscription" at bounding box center [239, 156] width 378 height 43
copy span "[EMAIL_ADDRESS][DOMAIN_NAME]"
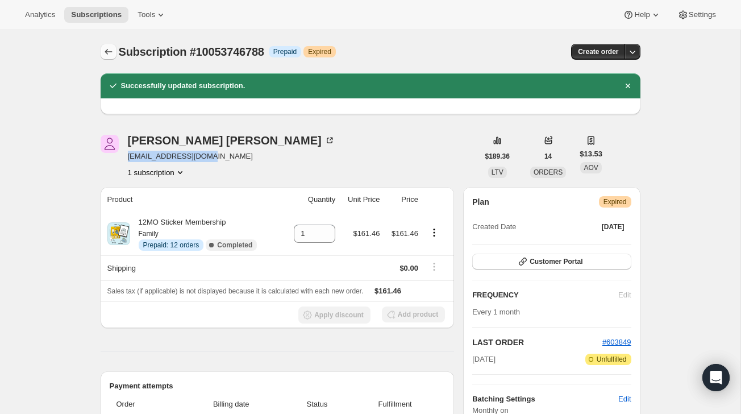
click at [102, 54] on button "Subscriptions" at bounding box center [109, 52] width 16 height 16
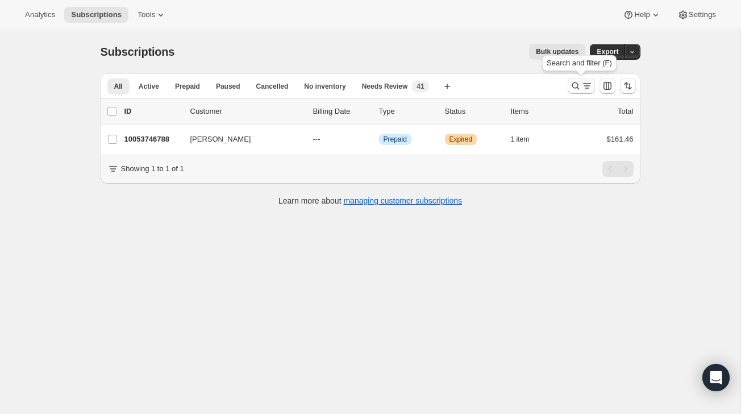
click at [575, 81] on icon "Search and filter results" at bounding box center [575, 85] width 11 height 11
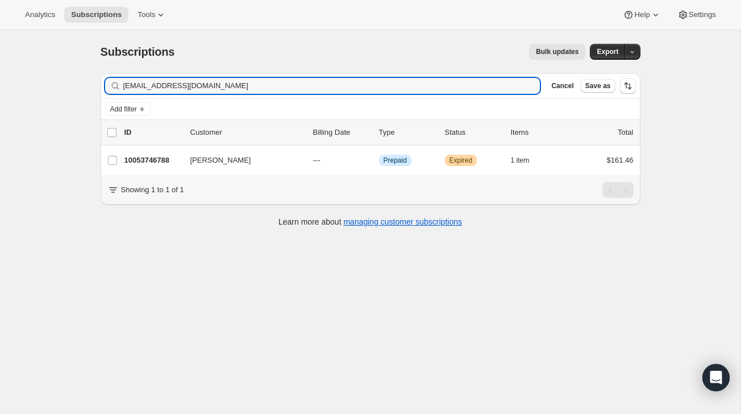
click at [395, 98] on div "Filter subscribers [EMAIL_ADDRESS][DOMAIN_NAME] Clear Cancel Save as" at bounding box center [371, 86] width 540 height 26
click at [395, 89] on input "[EMAIL_ADDRESS][DOMAIN_NAME]" at bounding box center [321, 86] width 397 height 16
paste input "[PERSON_NAME][EMAIL_ADDRESS][PERSON_NAME][DOMAIN_NAME]"
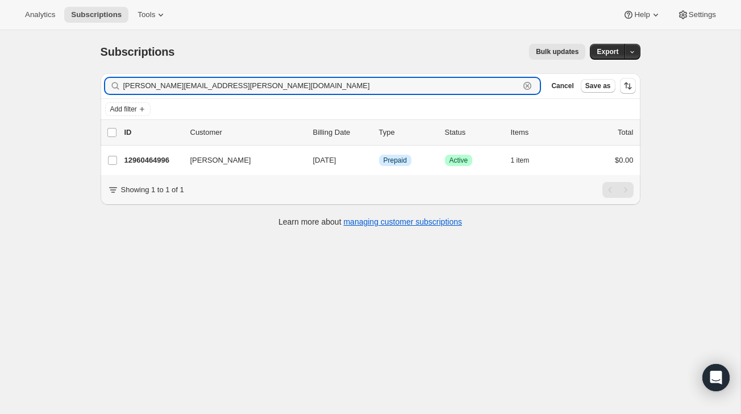
type input "[PERSON_NAME][EMAIL_ADDRESS][PERSON_NAME][DOMAIN_NAME]"
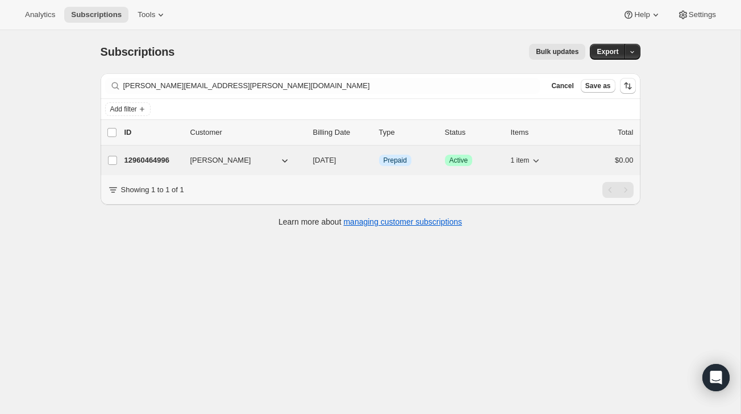
click at [598, 159] on div "$0.00" at bounding box center [605, 160] width 57 height 11
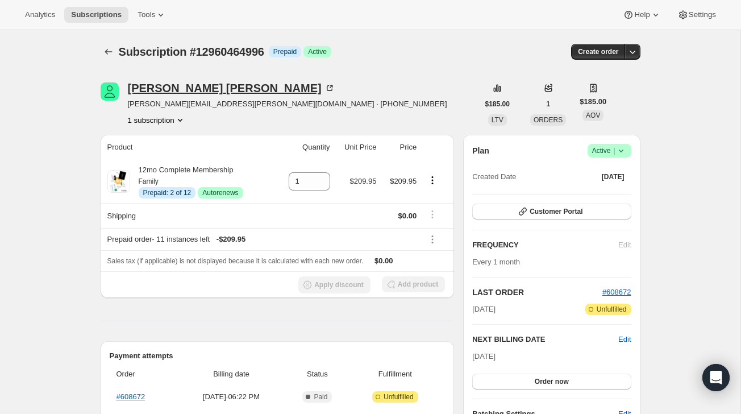
click at [324, 84] on icon at bounding box center [329, 87] width 11 height 11
